Goal: Task Accomplishment & Management: Complete application form

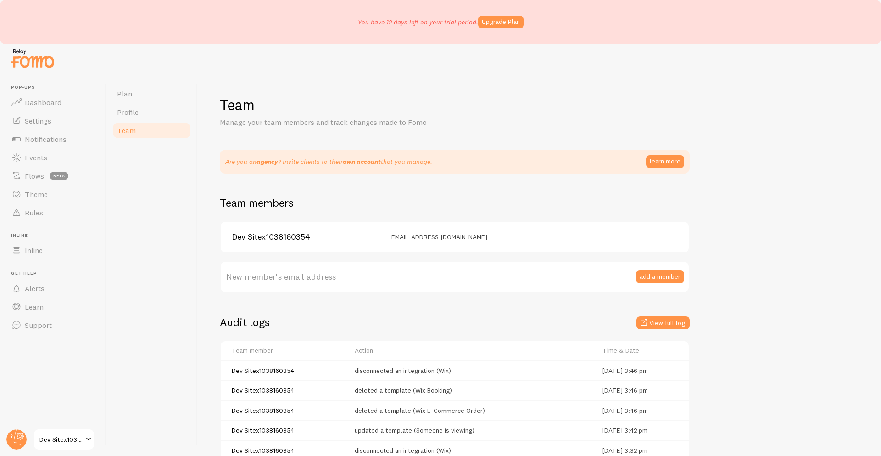
click at [12, 440] on div at bounding box center [440, 446] width 881 height 18
click at [21, 430] on circle at bounding box center [16, 439] width 20 height 20
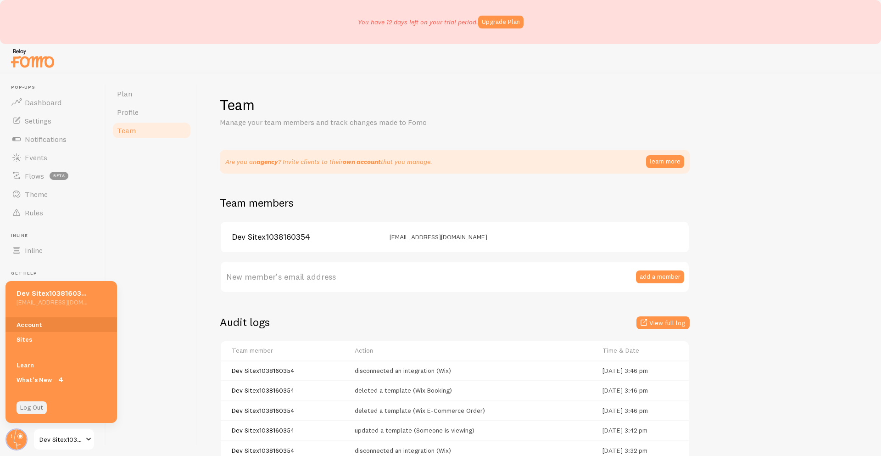
click at [36, 402] on link "Log Out" at bounding box center [32, 407] width 30 height 13
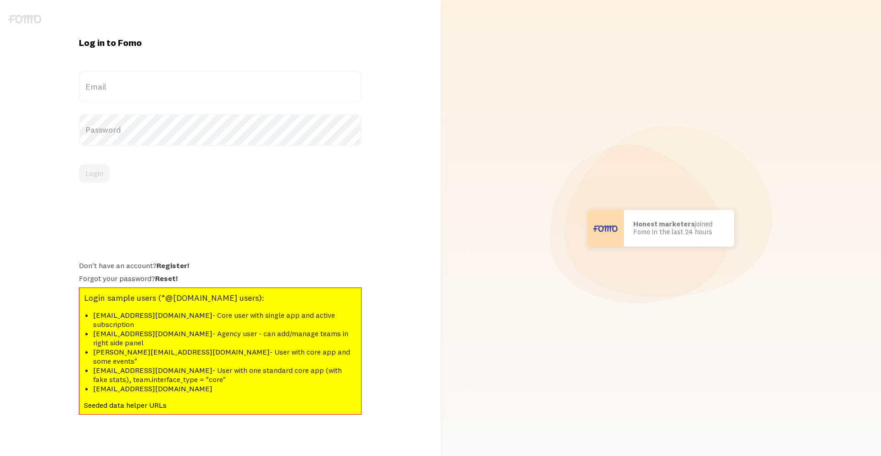
click at [118, 102] on label "Email" at bounding box center [220, 87] width 283 height 32
click at [118, 102] on input "Email" at bounding box center [220, 87] width 283 height 32
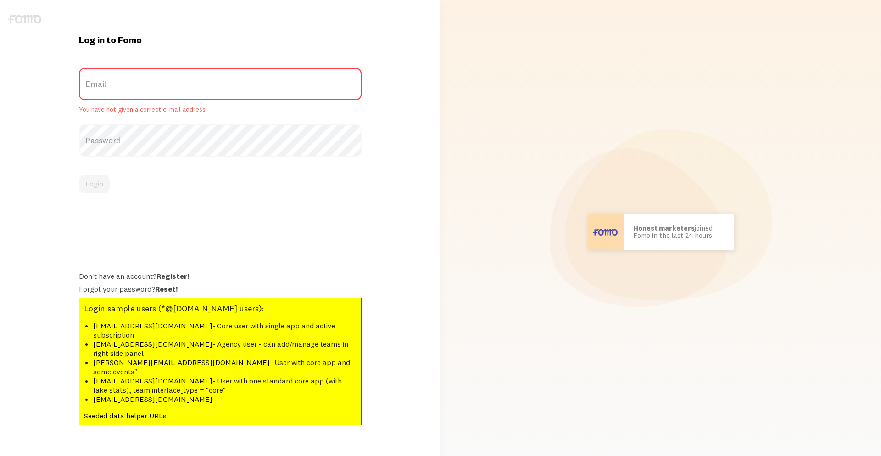
click at [119, 100] on label "Email" at bounding box center [220, 84] width 283 height 32
click at [119, 100] on input "Email" at bounding box center [220, 84] width 283 height 32
click at [163, 280] on link "Register!" at bounding box center [172, 275] width 33 height 9
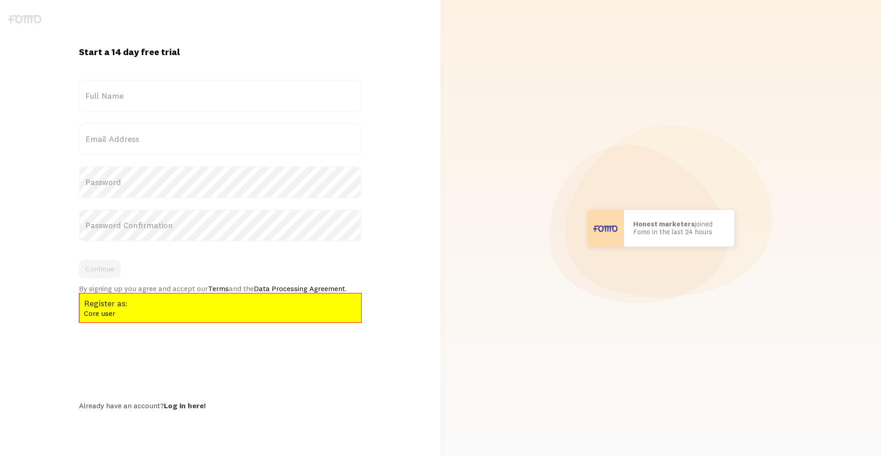
click at [170, 101] on label "Full Name" at bounding box center [220, 96] width 283 height 32
click at [170, 101] on input "Full Name" at bounding box center [220, 96] width 283 height 32
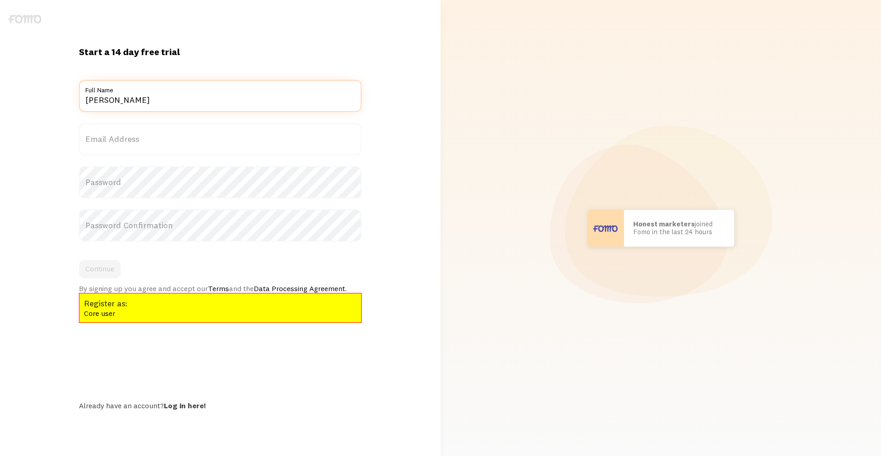
type input "Guy Gey"
click at [162, 148] on label "Email Address" at bounding box center [220, 139] width 283 height 32
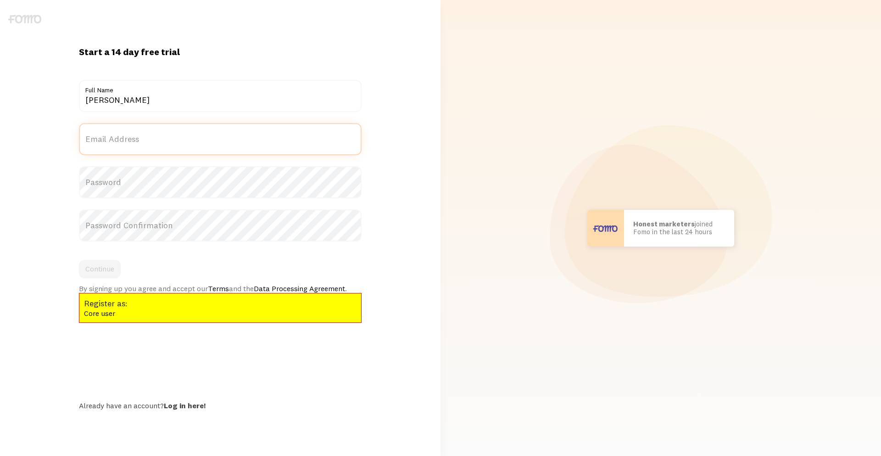
click at [162, 148] on input "Email Address" at bounding box center [220, 139] width 283 height 32
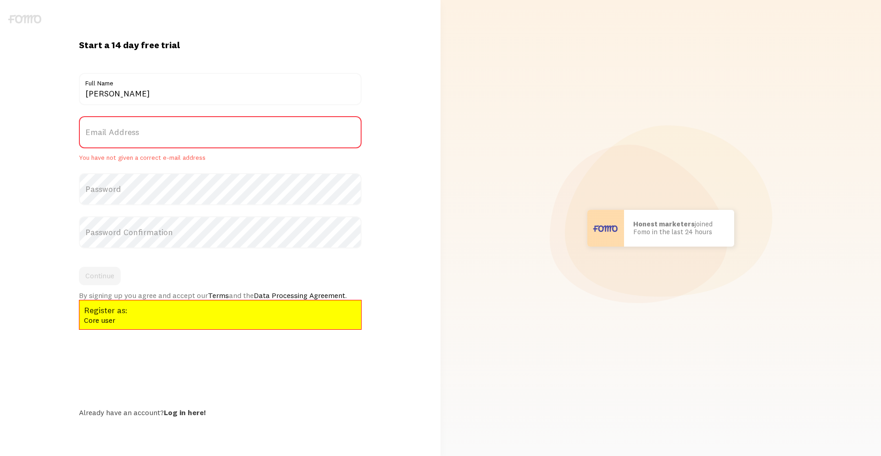
click at [164, 140] on label "Email Address" at bounding box center [220, 132] width 283 height 32
click at [164, 140] on input "Email Address" at bounding box center [220, 132] width 283 height 32
type input "g"
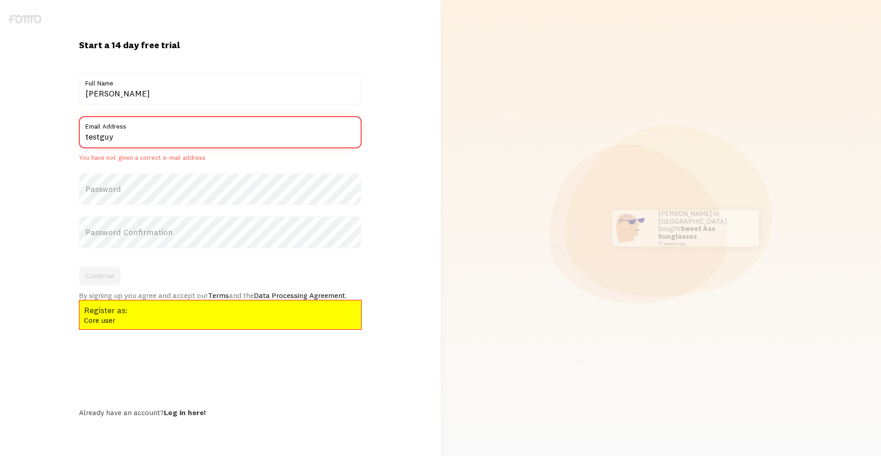
type input "testguy"
click at [163, 95] on input "Guy Gey" at bounding box center [220, 89] width 283 height 32
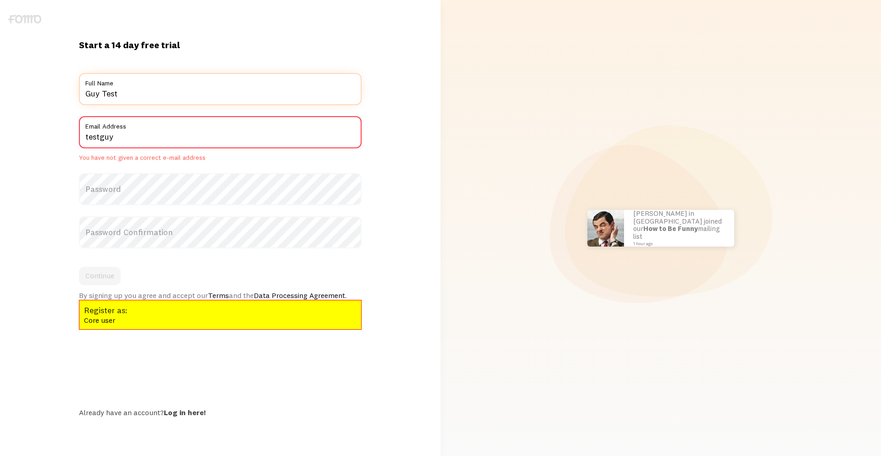
type input "Guy Test"
click at [161, 140] on input "testguy" at bounding box center [220, 132] width 283 height 32
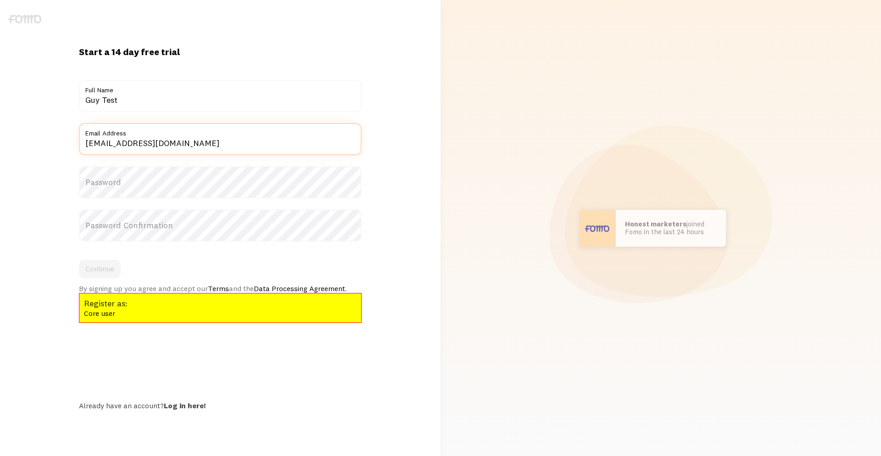
type input "testguy@test.com"
click at [129, 184] on label "Password" at bounding box center [220, 182] width 283 height 32
click at [130, 230] on label "Password Confirmation" at bounding box center [220, 225] width 283 height 32
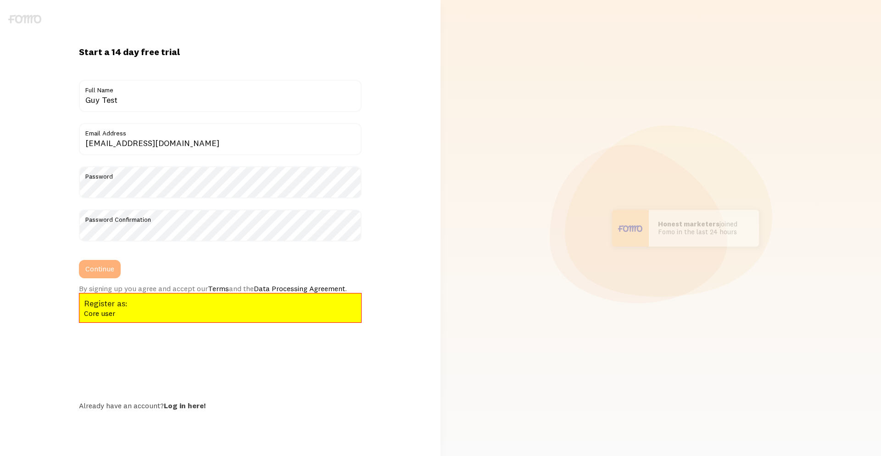
click at [101, 262] on button "Continue" at bounding box center [100, 269] width 42 height 18
